Goal: Go to known website: Access a specific website the user already knows

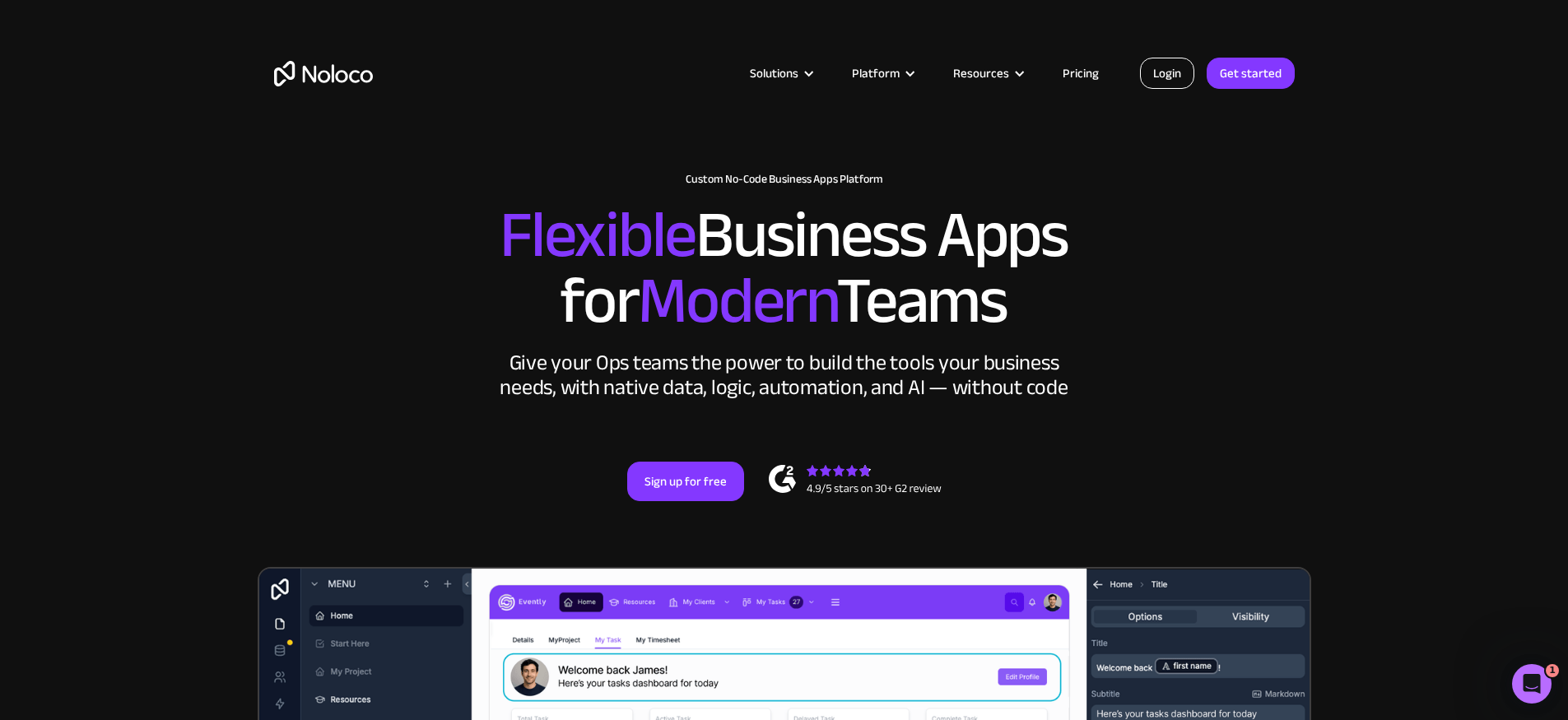
click at [1162, 79] on link "Login" at bounding box center [1167, 73] width 54 height 31
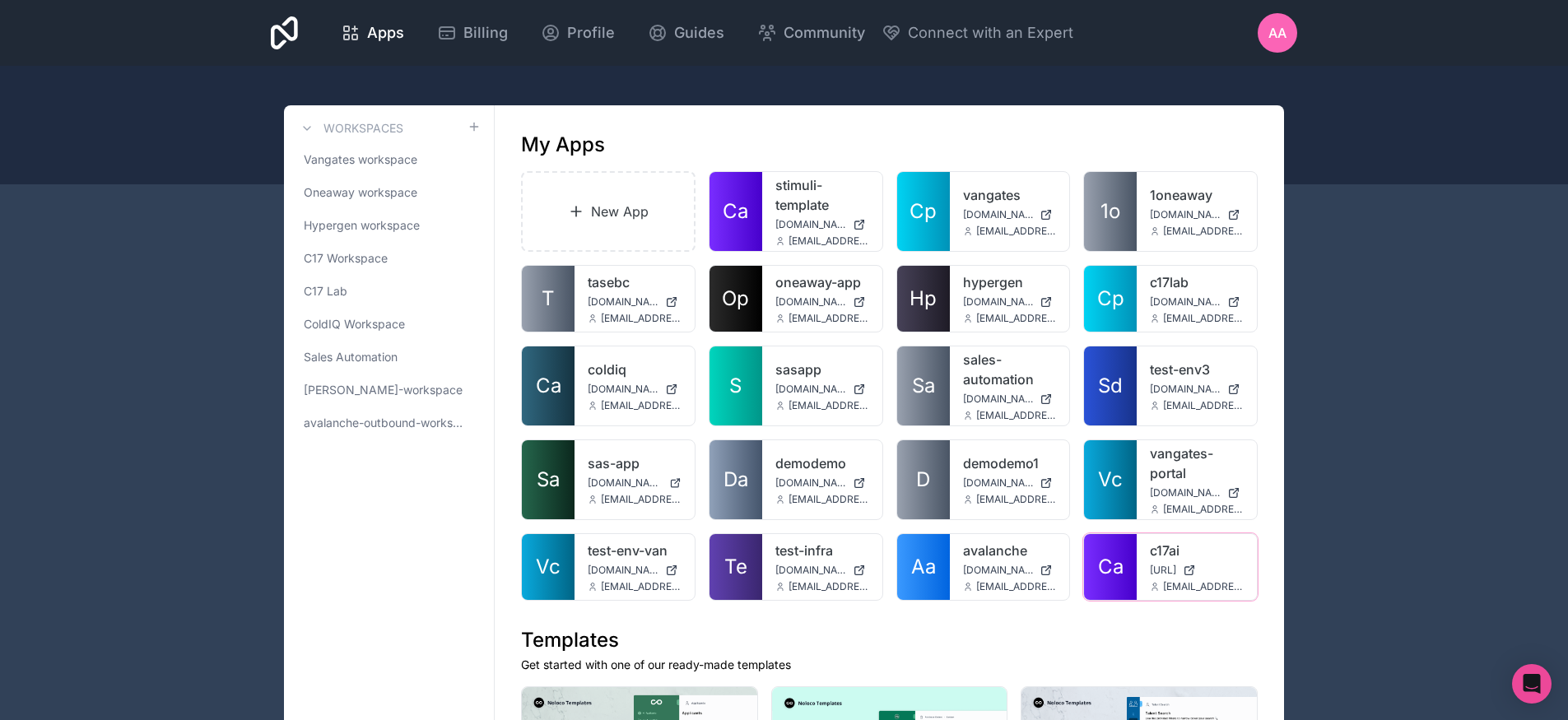
click at [1167, 549] on link "c17ai" at bounding box center [1197, 551] width 93 height 20
